Goal: Navigation & Orientation: Understand site structure

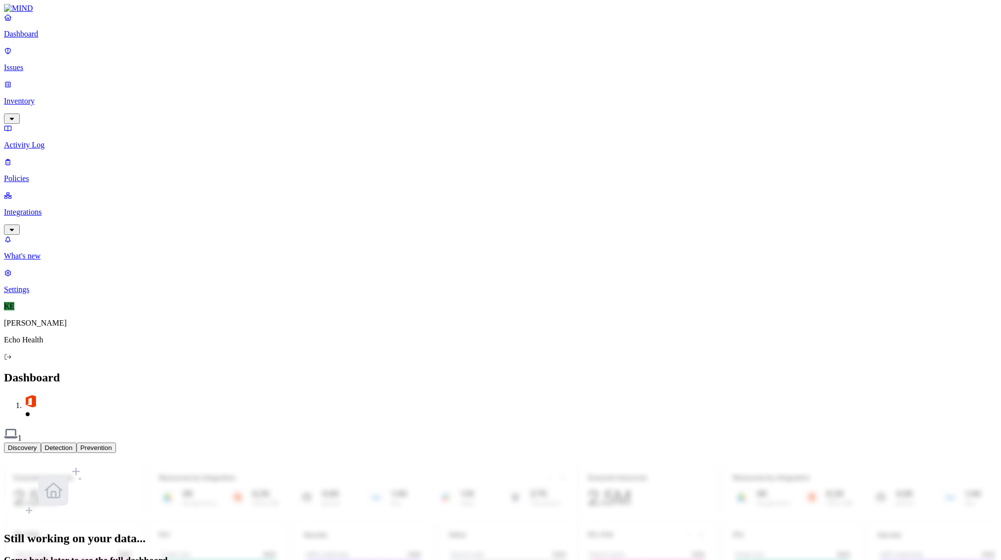
click at [42, 208] on p "Integrations" at bounding box center [500, 212] width 993 height 9
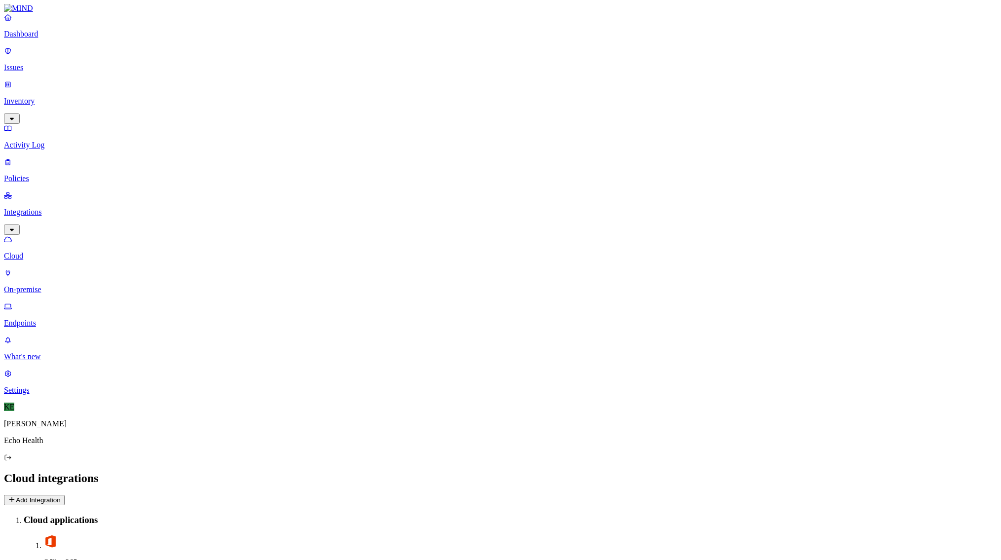
click at [58, 285] on p "On-premise" at bounding box center [500, 289] width 993 height 9
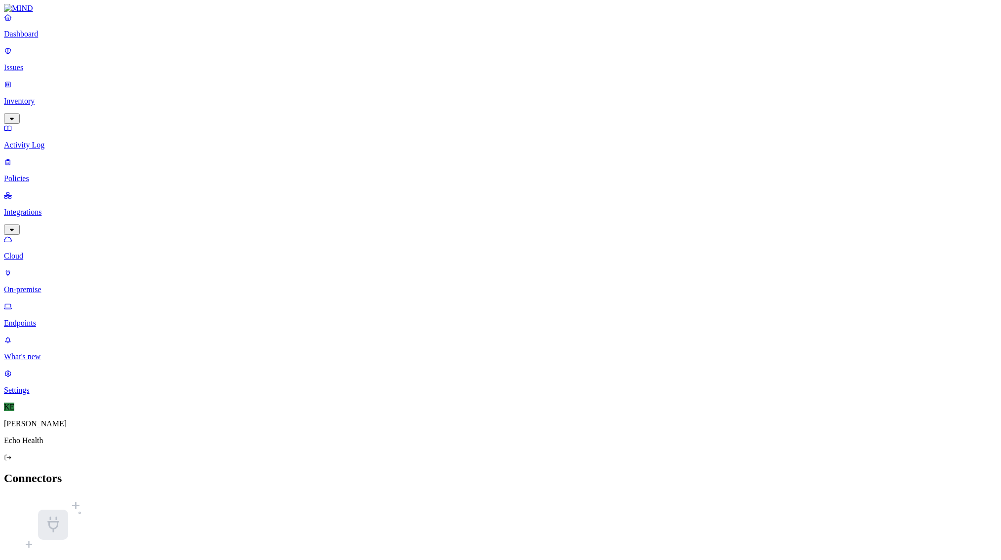
click at [56, 319] on p "Endpoints" at bounding box center [500, 323] width 993 height 9
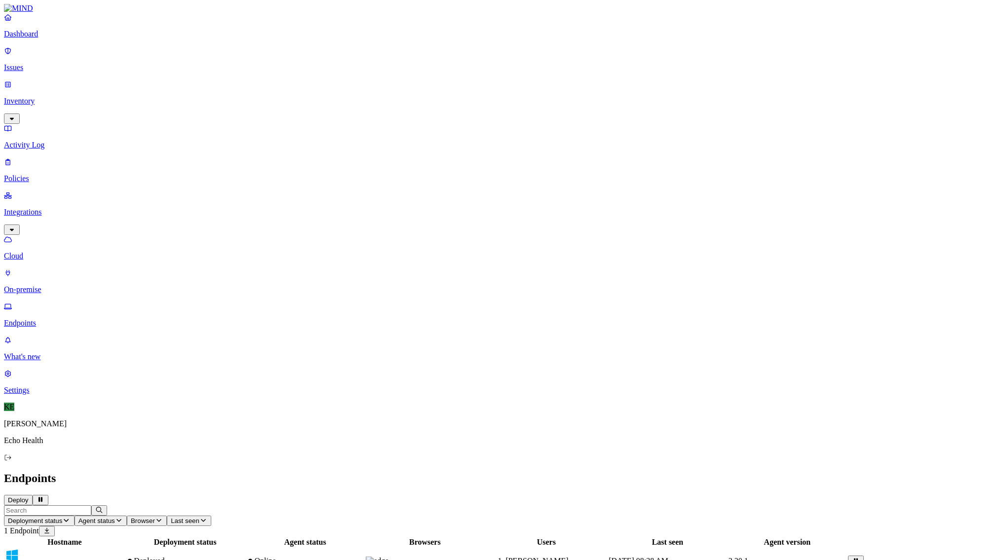
click at [40, 285] on p "On-premise" at bounding box center [500, 289] width 993 height 9
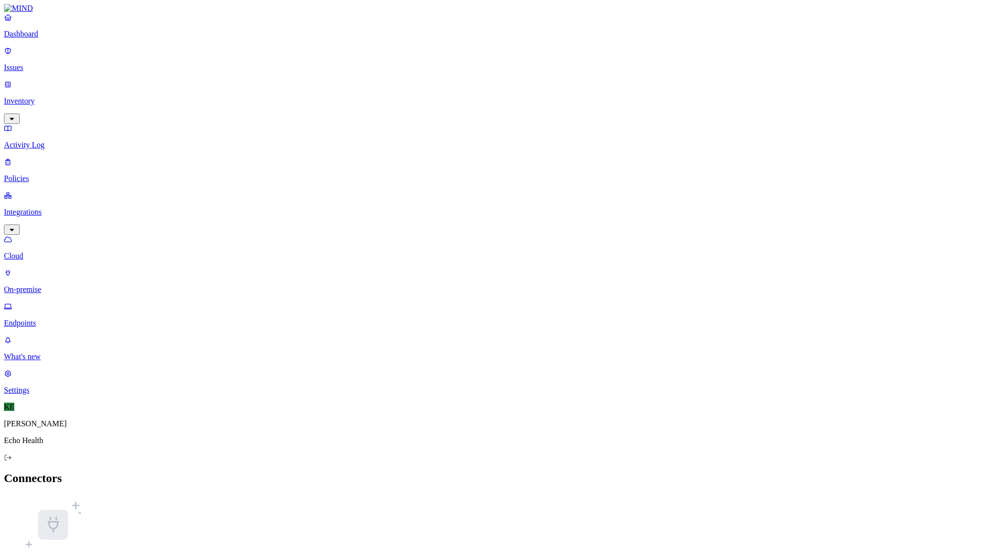
click at [44, 252] on p "Cloud" at bounding box center [500, 256] width 993 height 9
click at [56, 319] on p "Endpoints" at bounding box center [500, 323] width 993 height 9
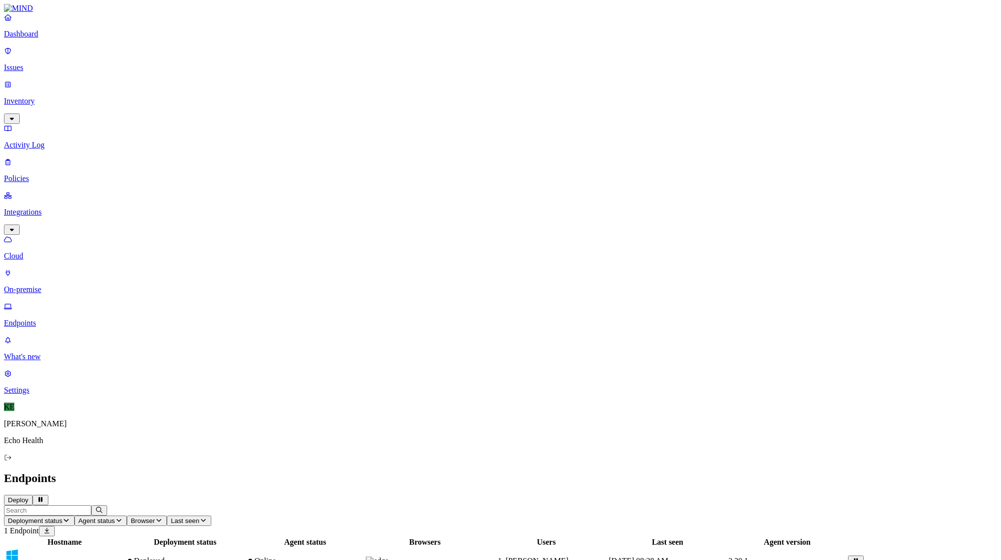
click at [31, 97] on p "Inventory" at bounding box center [500, 101] width 993 height 9
